Goal: Information Seeking & Learning: Learn about a topic

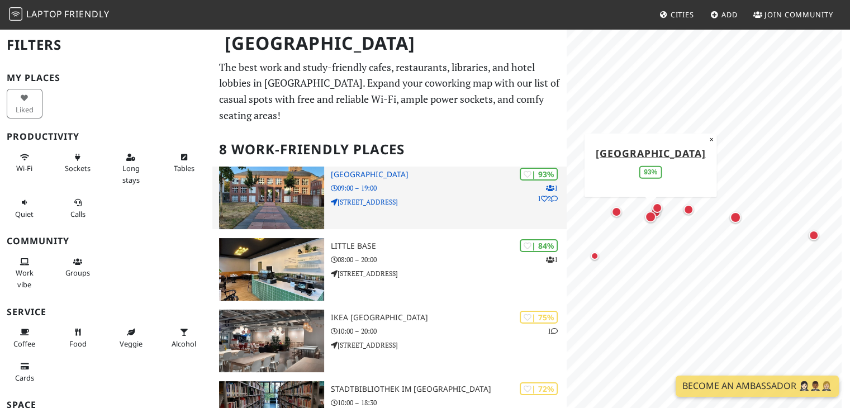
click at [422, 184] on p "09:00 – 19:00" at bounding box center [449, 188] width 236 height 11
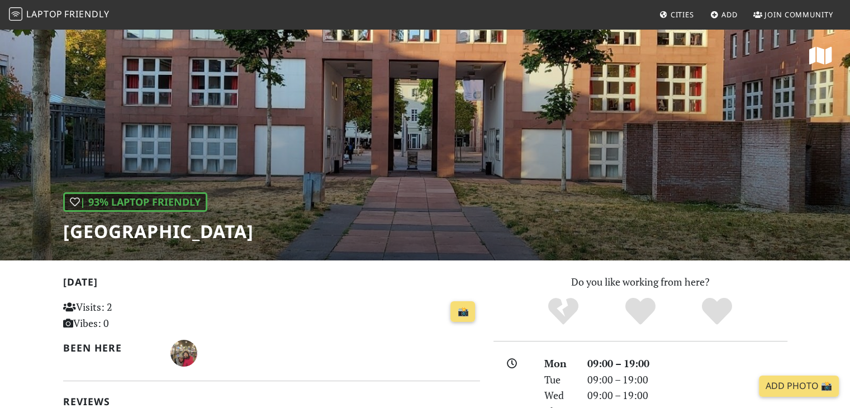
drag, startPoint x: 286, startPoint y: 233, endPoint x: 65, endPoint y: 234, distance: 221.3
click at [65, 234] on div "| 93% Laptop Friendly Baden State Library" at bounding box center [425, 144] width 850 height 232
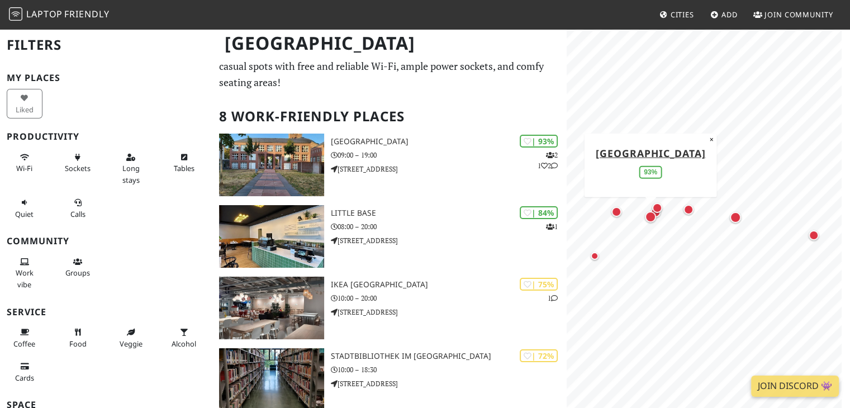
scroll to position [32, 0]
